Goal: Task Accomplishment & Management: Manage account settings

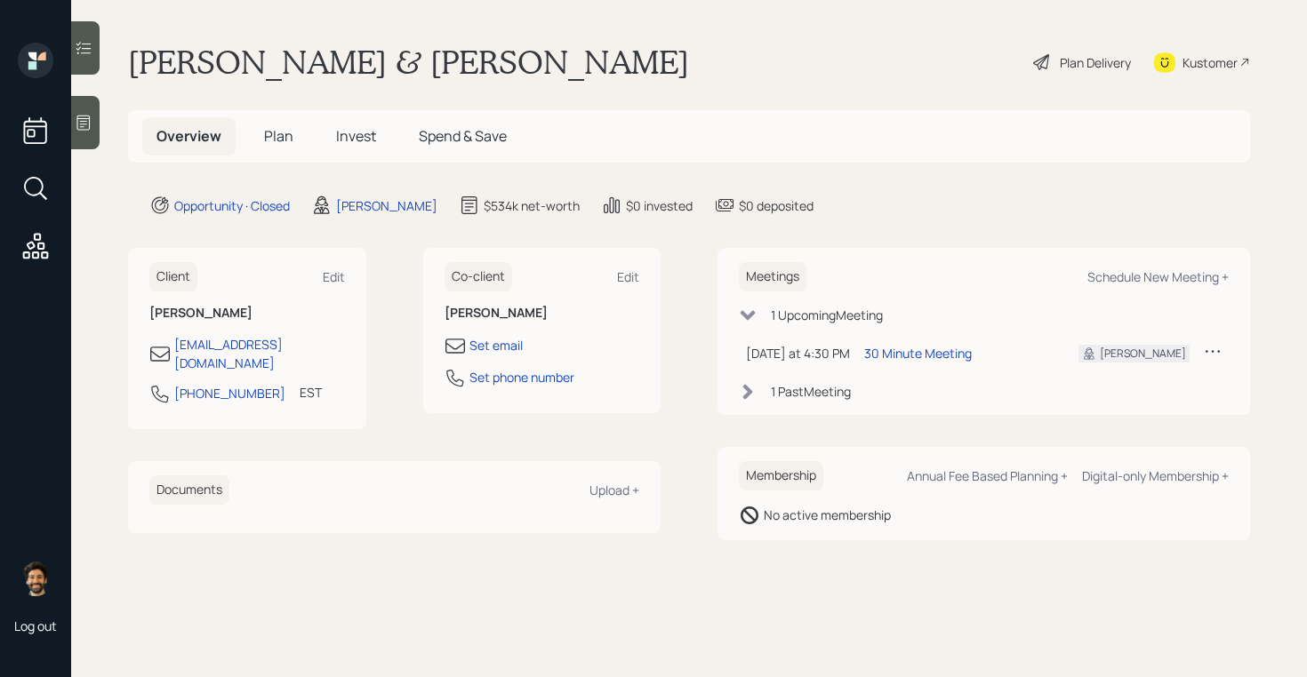
click at [1216, 348] on icon at bounding box center [1213, 351] width 18 height 18
click at [1133, 402] on div "Cancel" at bounding box center [1157, 402] width 128 height 17
click at [346, 139] on span "Invest" at bounding box center [356, 136] width 40 height 20
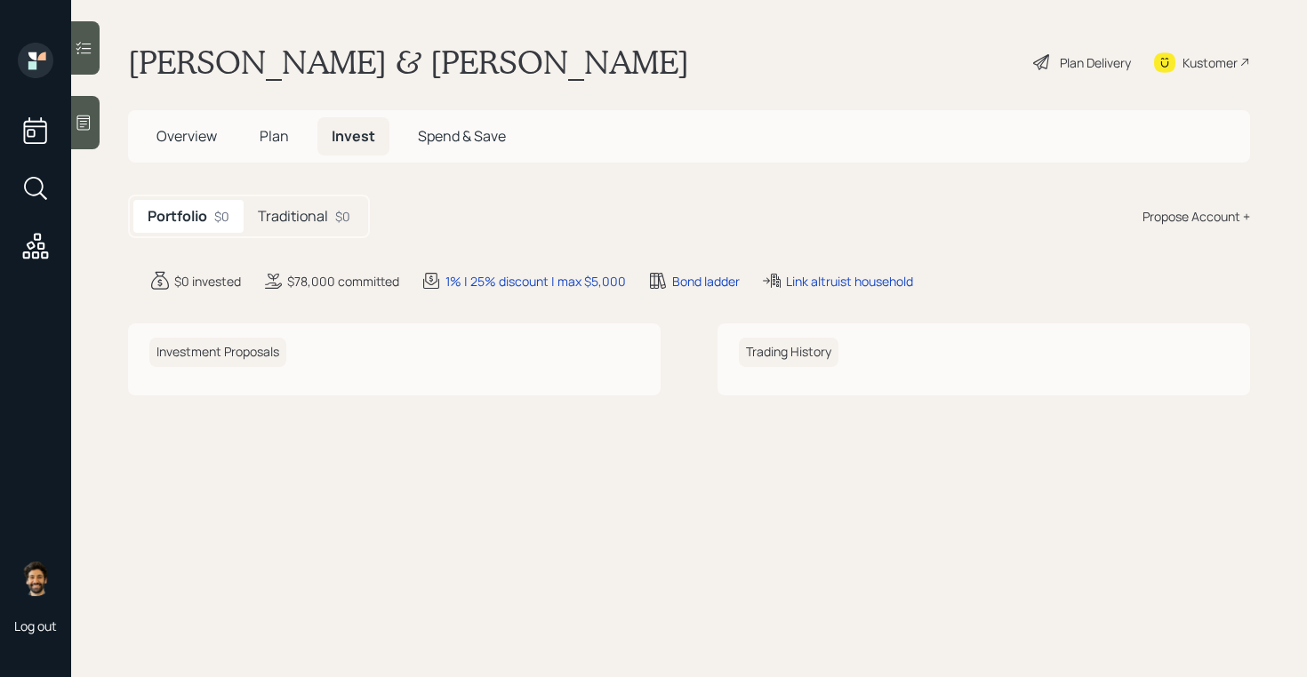
click at [325, 218] on h5 "Traditional" at bounding box center [293, 216] width 70 height 17
